Goal: Navigation & Orientation: Find specific page/section

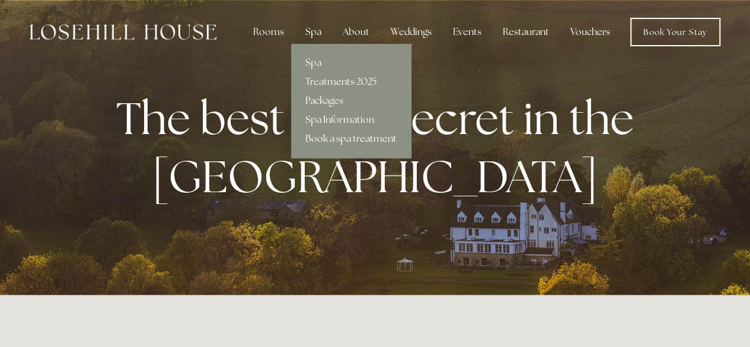
click at [316, 34] on div "Spa" at bounding box center [313, 32] width 35 height 24
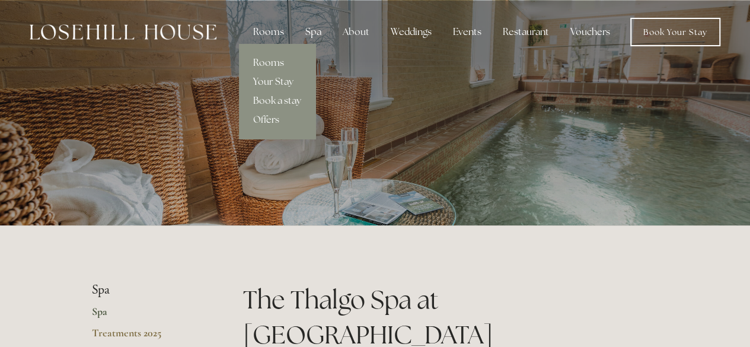
click at [274, 34] on div "Rooms" at bounding box center [269, 32] width 50 height 24
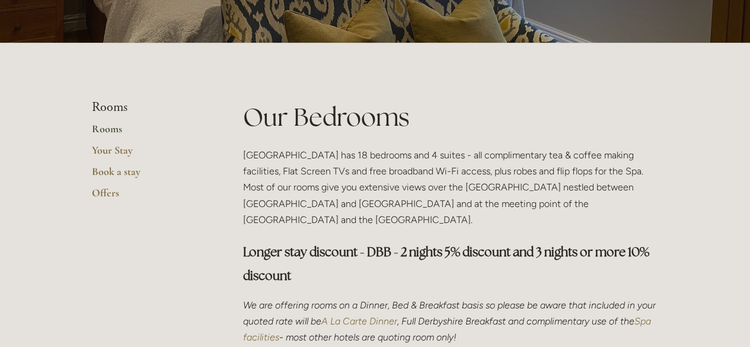
scroll to position [187, 0]
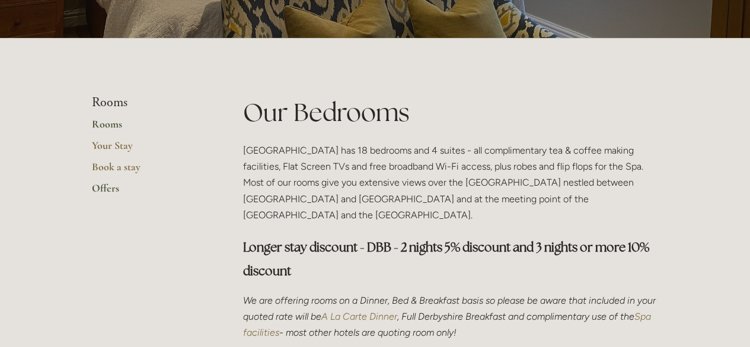
click at [116, 193] on link "Offers" at bounding box center [148, 191] width 113 height 21
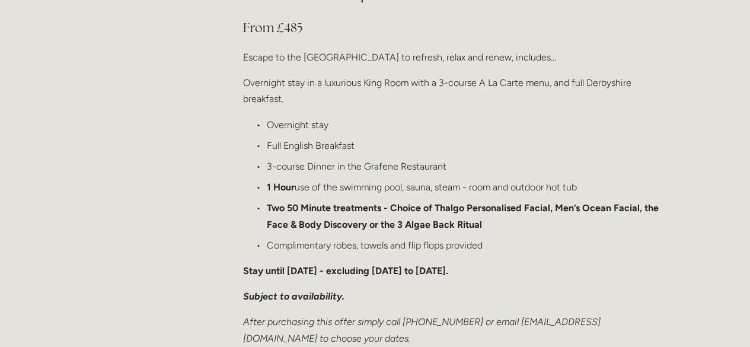
scroll to position [1427, 0]
click at [698, 306] on div "Rooms Rooms Your Stay Book a stay Offers Spa" at bounding box center [375, 224] width 750 height 3303
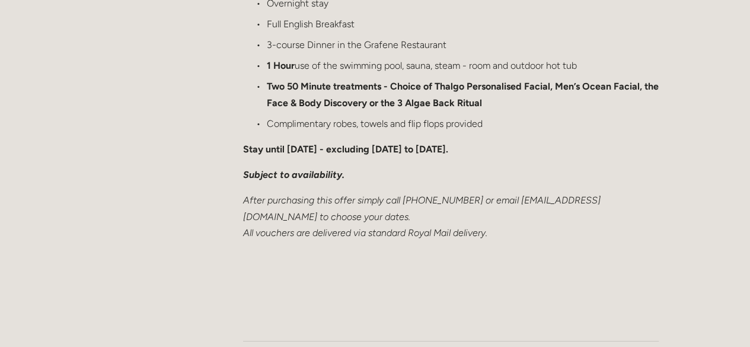
scroll to position [1551, 0]
